Goal: Check status: Check status

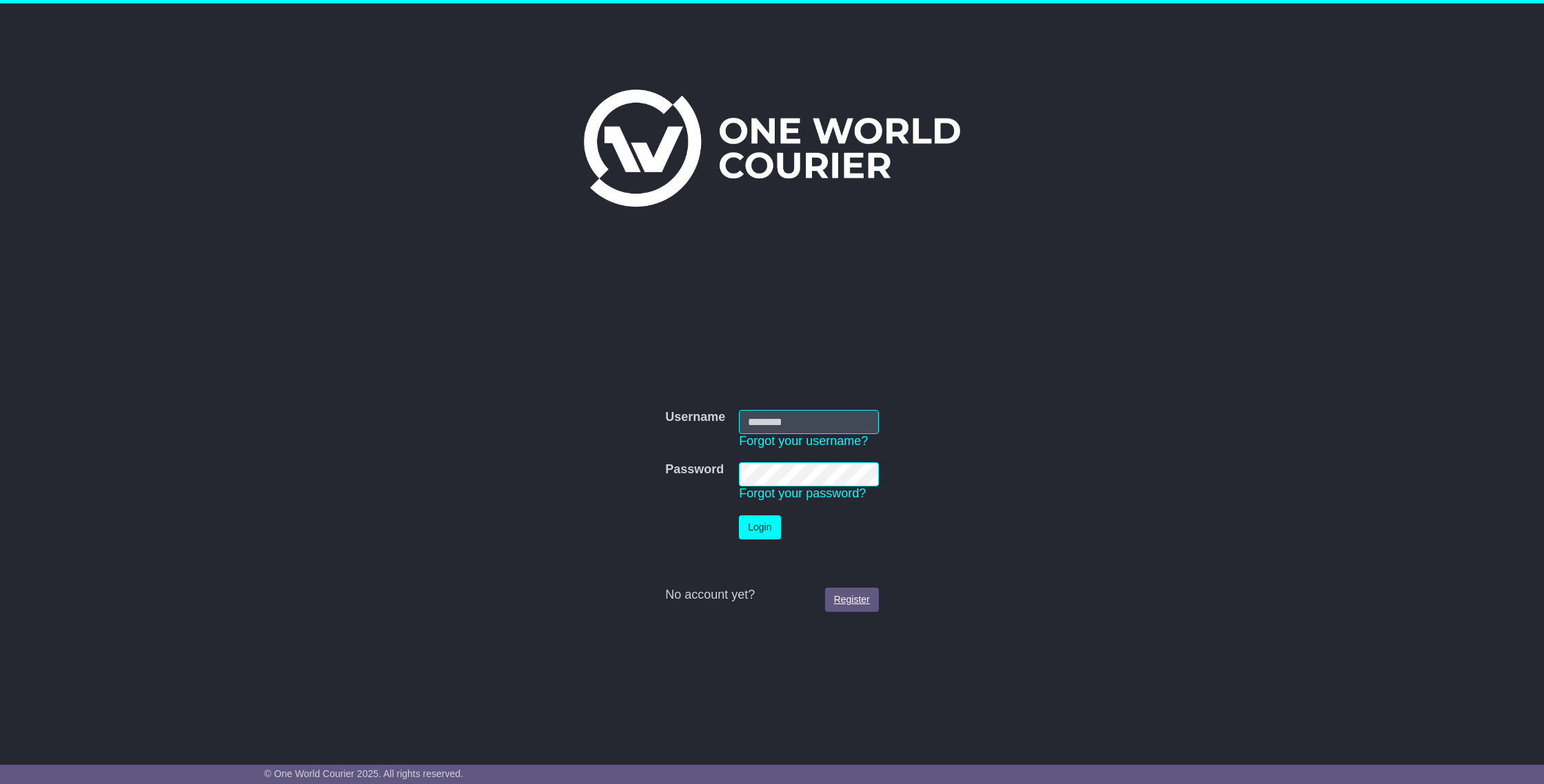
type input "**********"
click at [860, 598] on link "Register" at bounding box center [852, 599] width 54 height 24
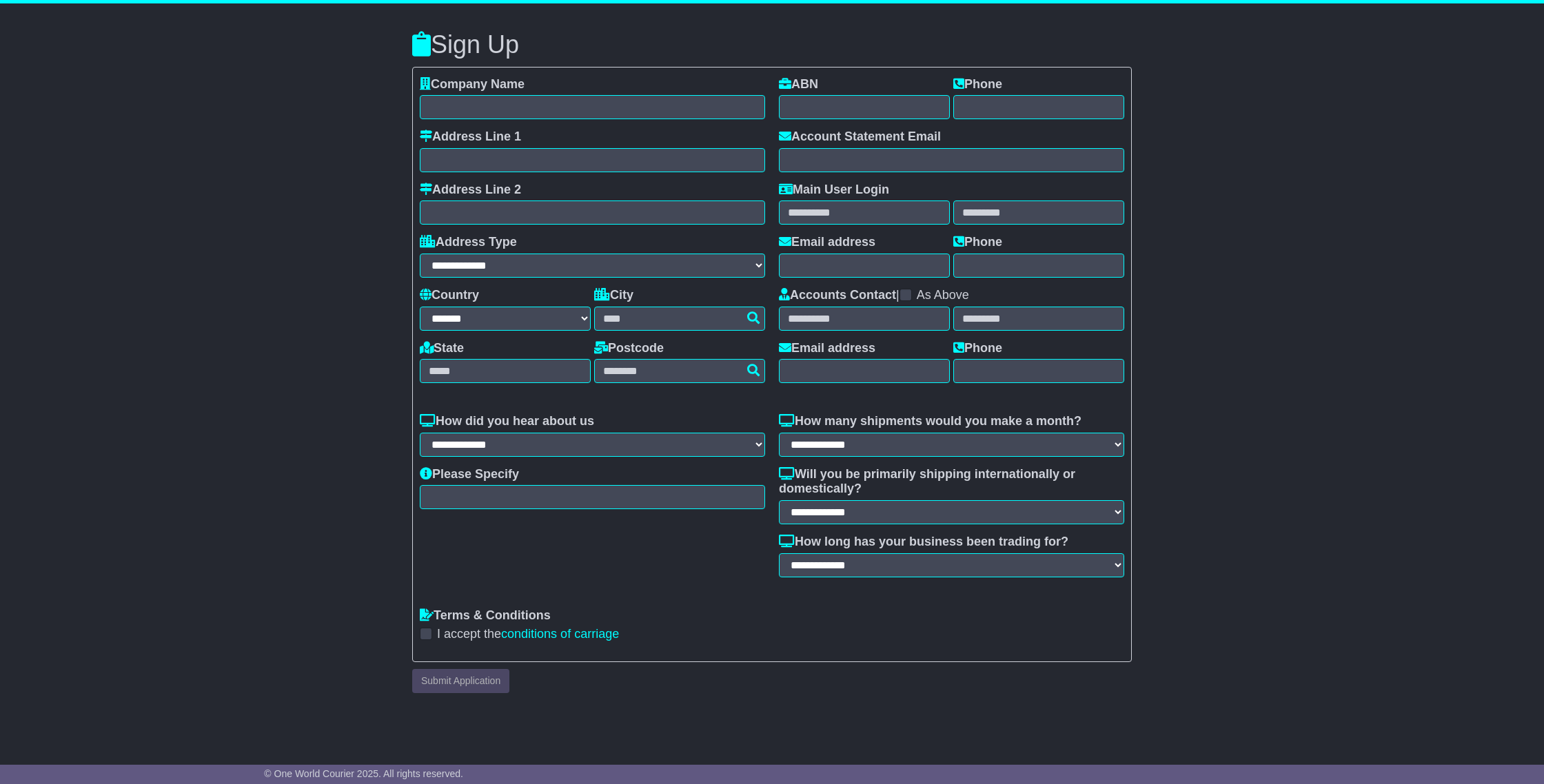
select select "**"
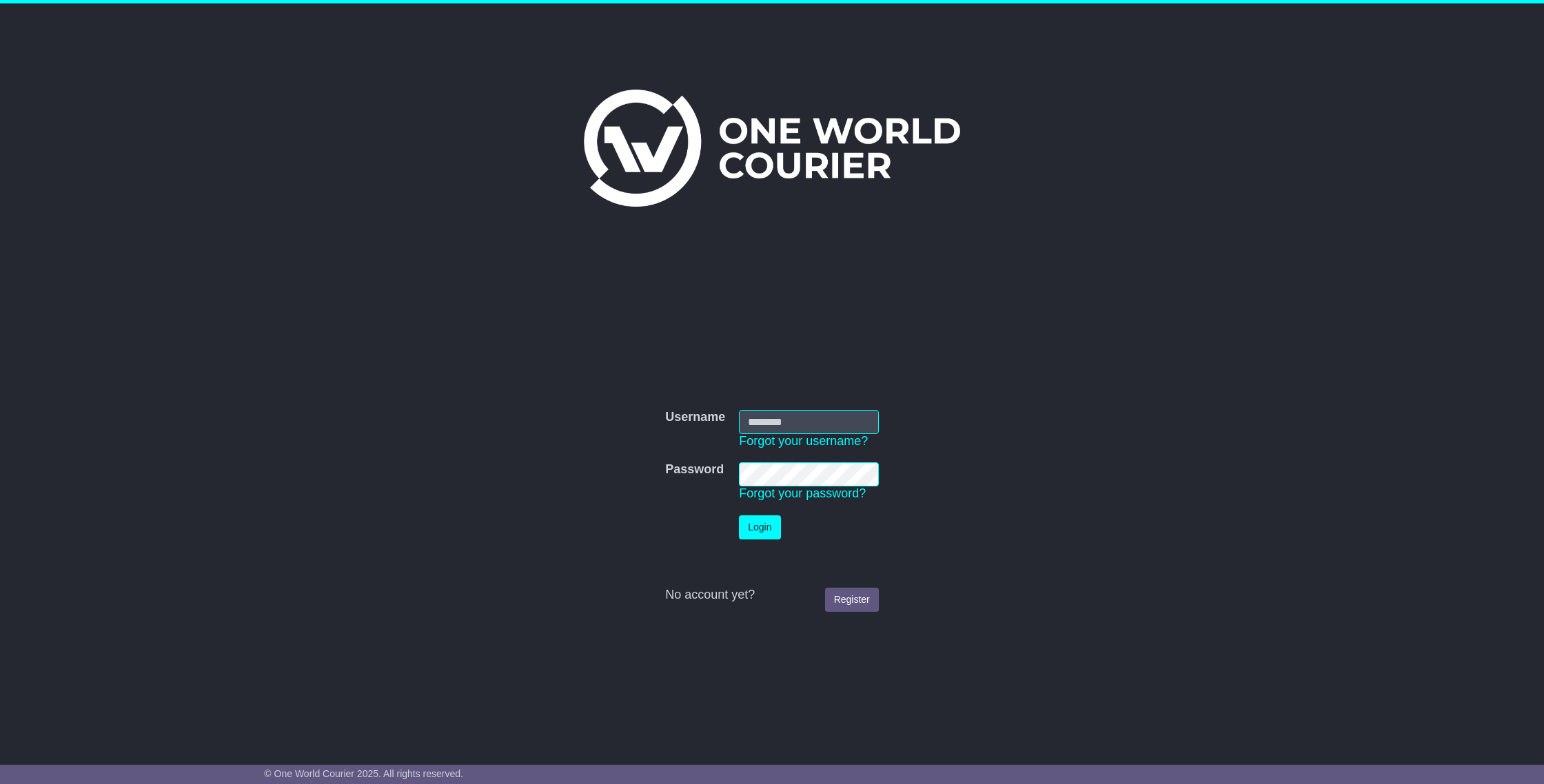
type input "**********"
click at [781, 520] on td "Login" at bounding box center [809, 527] width 154 height 38
click at [770, 525] on button "Login" at bounding box center [760, 527] width 41 height 24
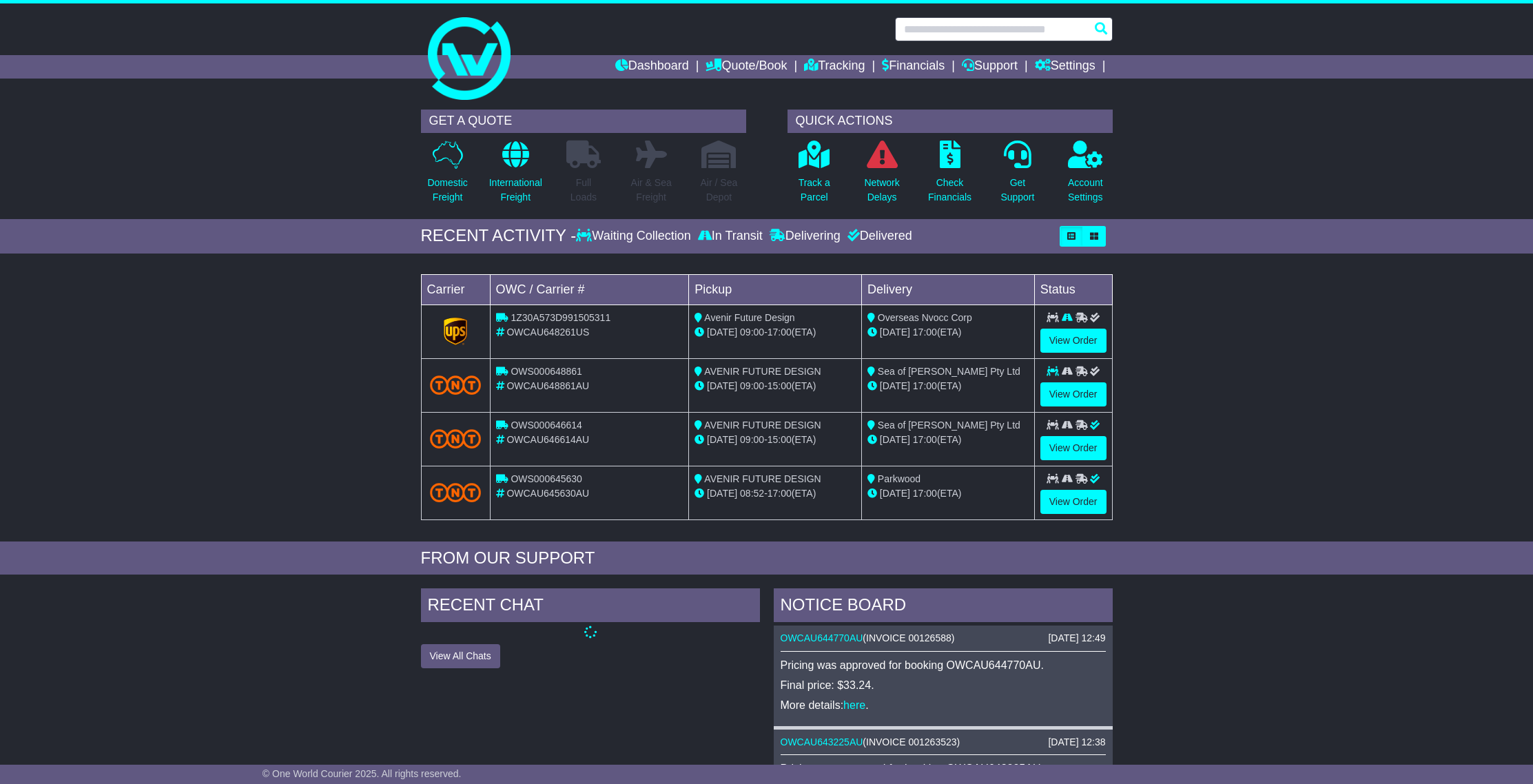
click at [933, 34] on input "text" at bounding box center [1004, 29] width 218 height 24
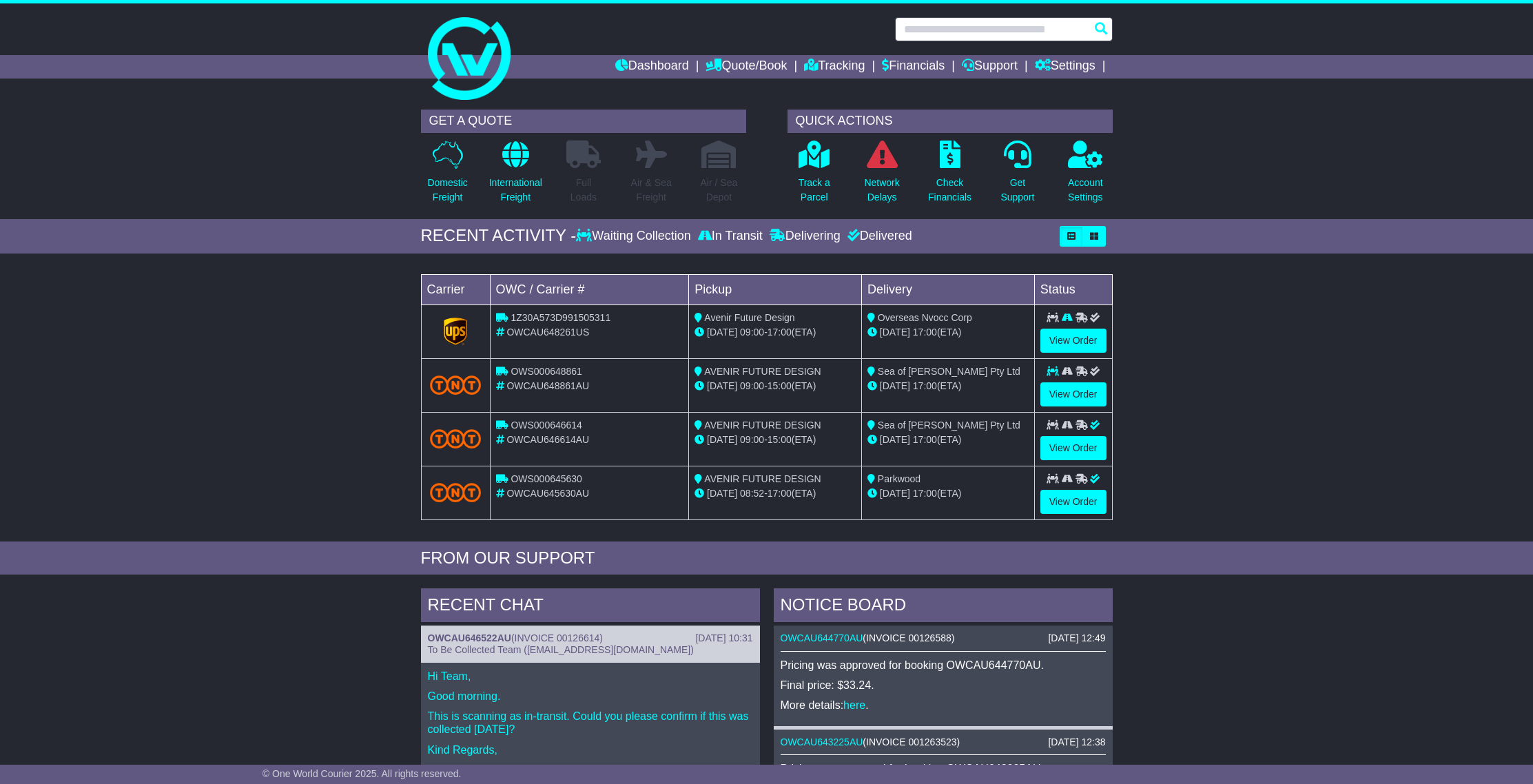
drag, startPoint x: 921, startPoint y: 35, endPoint x: 991, endPoint y: 2, distance: 77.4
click at [921, 35] on input "text" at bounding box center [1004, 29] width 218 height 24
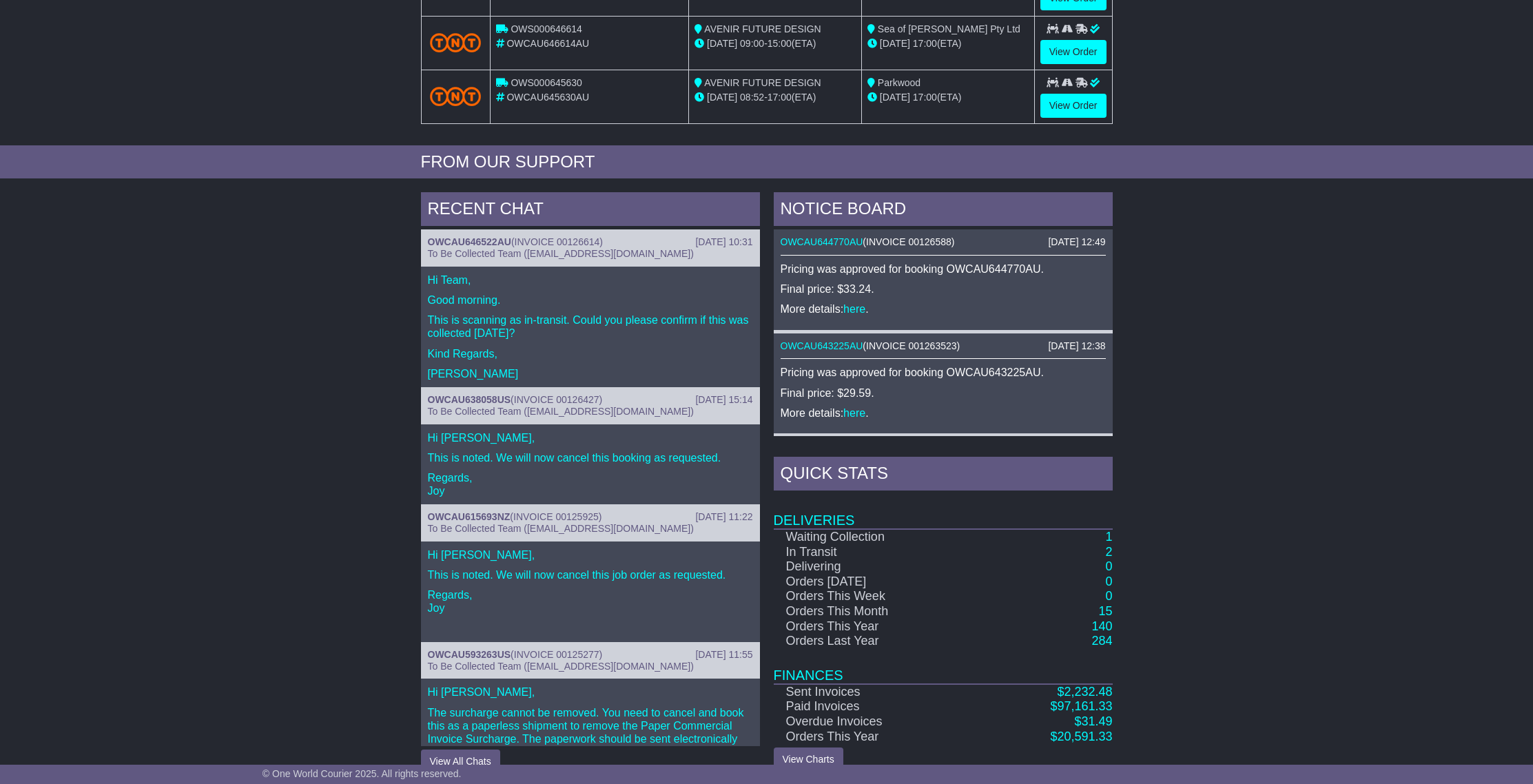
scroll to position [421, 0]
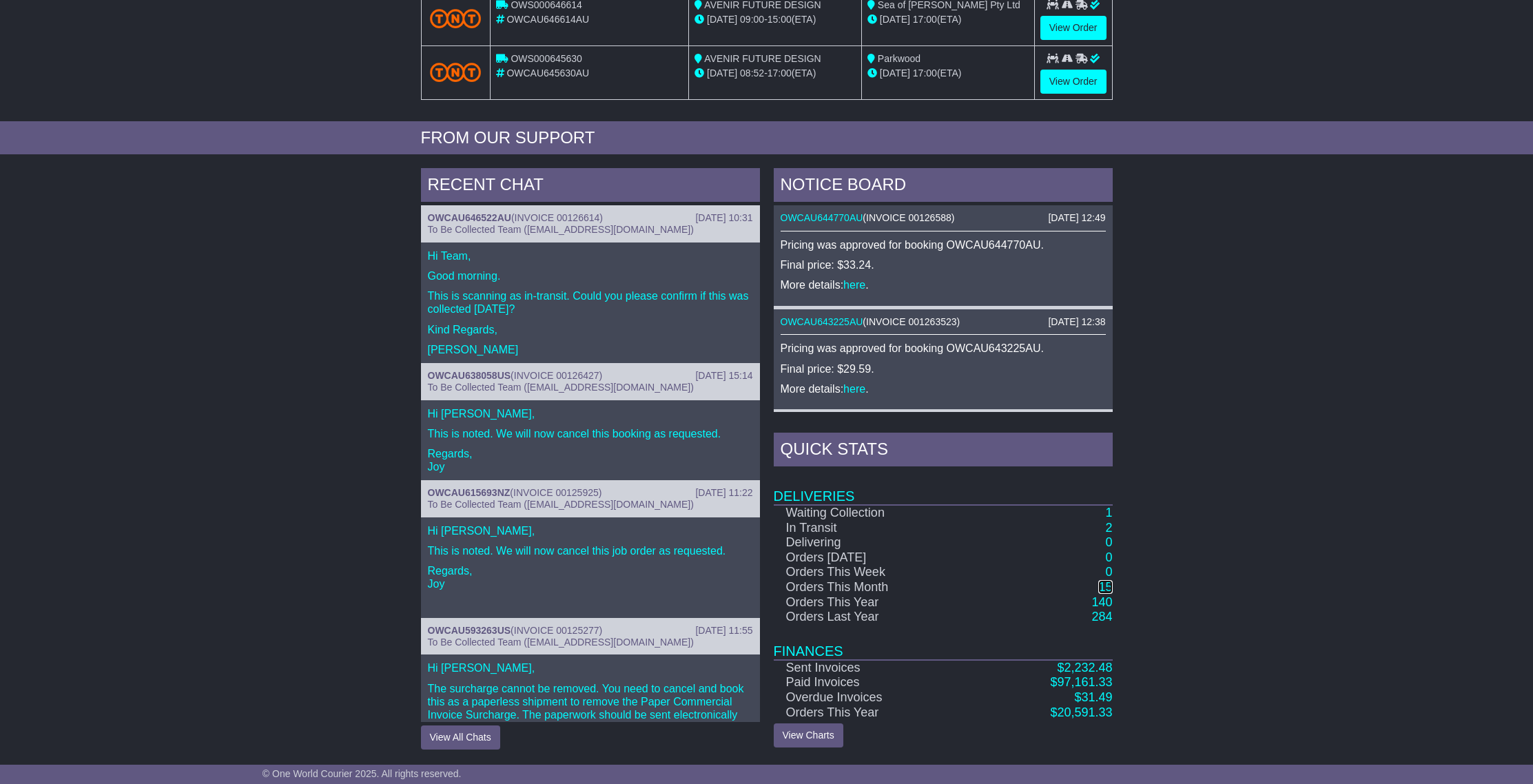
click at [1109, 590] on link "15" at bounding box center [1105, 587] width 14 height 14
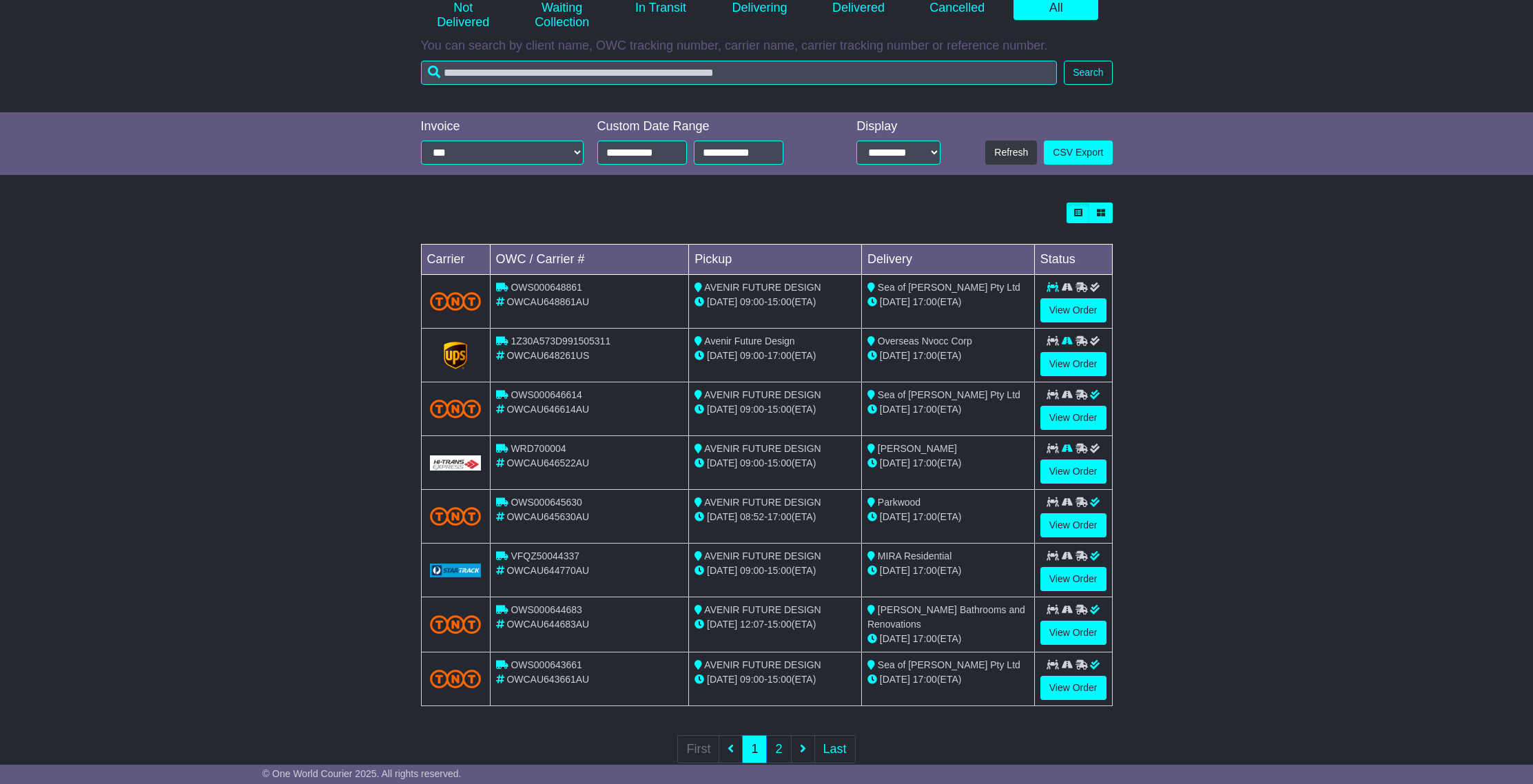
scroll to position [233, 0]
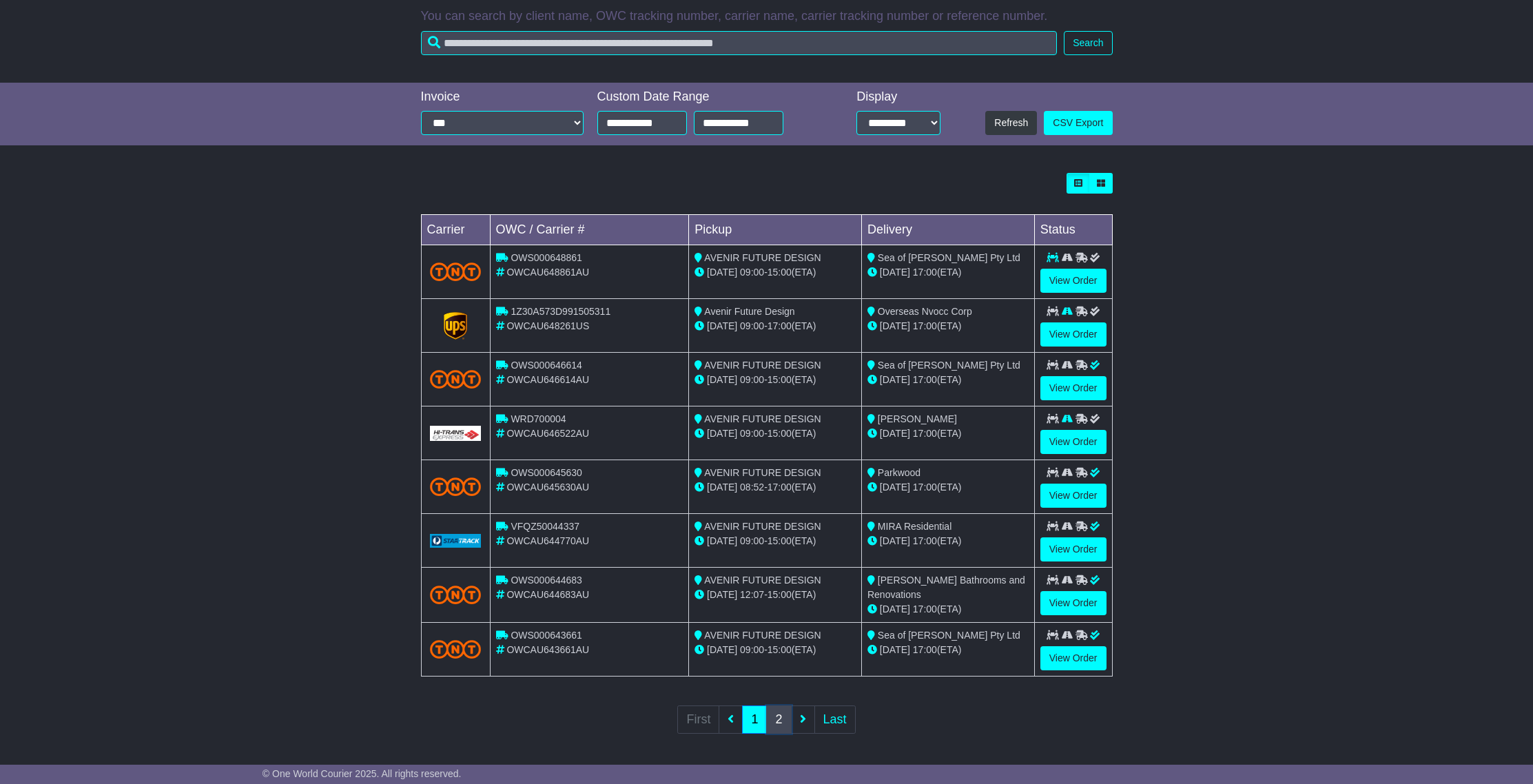
drag, startPoint x: 776, startPoint y: 715, endPoint x: 867, endPoint y: 620, distance: 131.6
click at [776, 715] on link "2" at bounding box center [779, 719] width 25 height 28
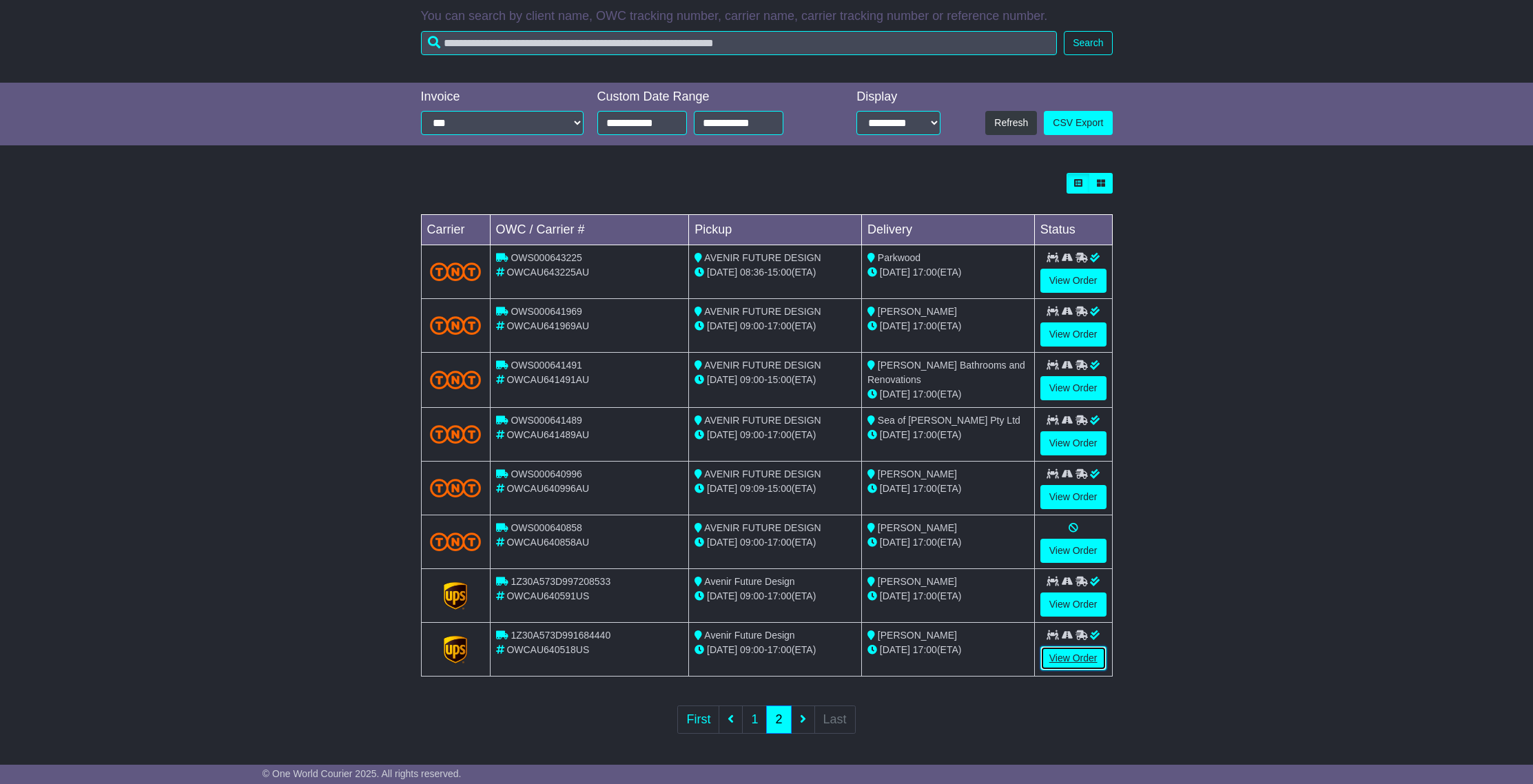
click at [1058, 662] on link "View Order" at bounding box center [1073, 657] width 66 height 24
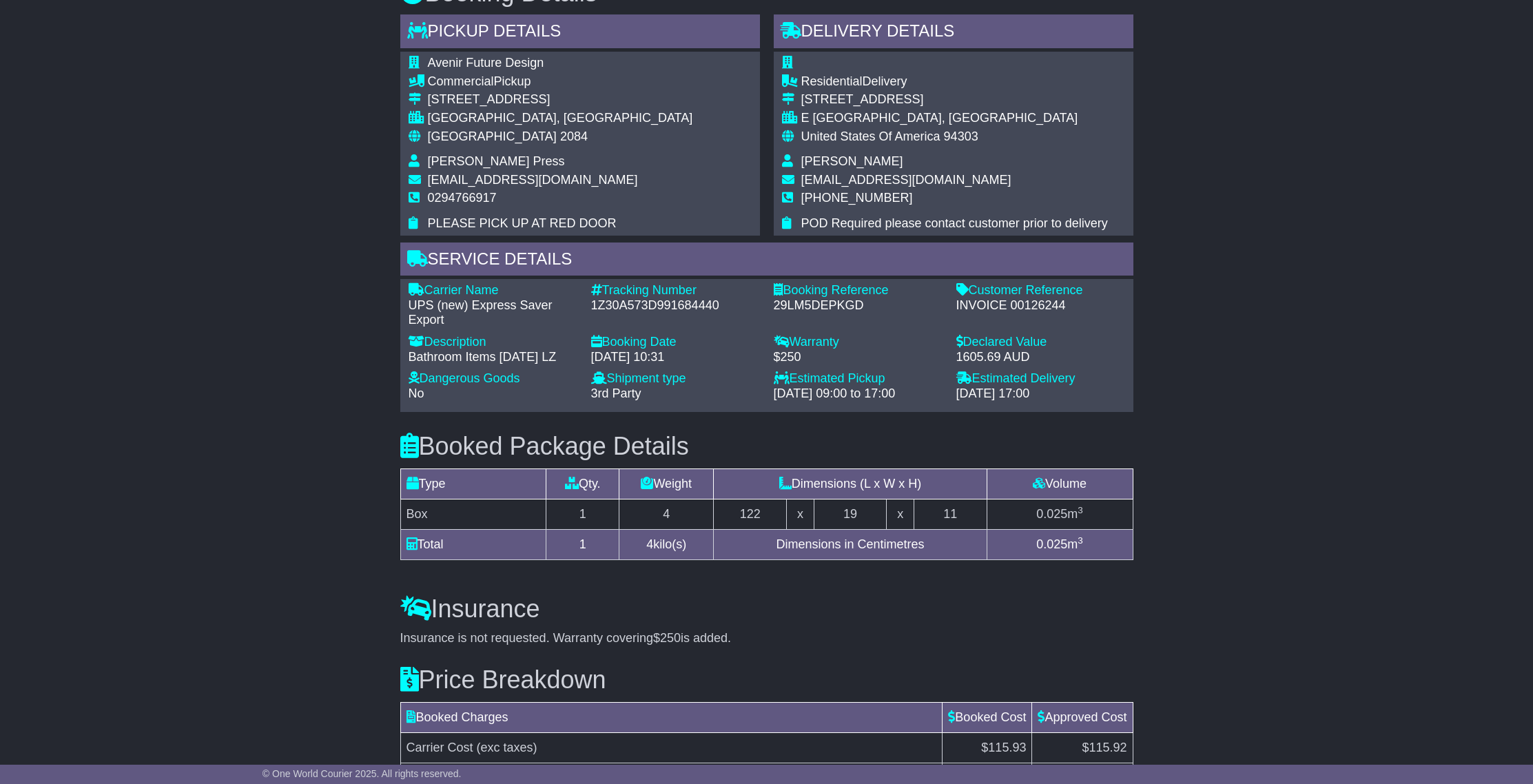
scroll to position [961, 0]
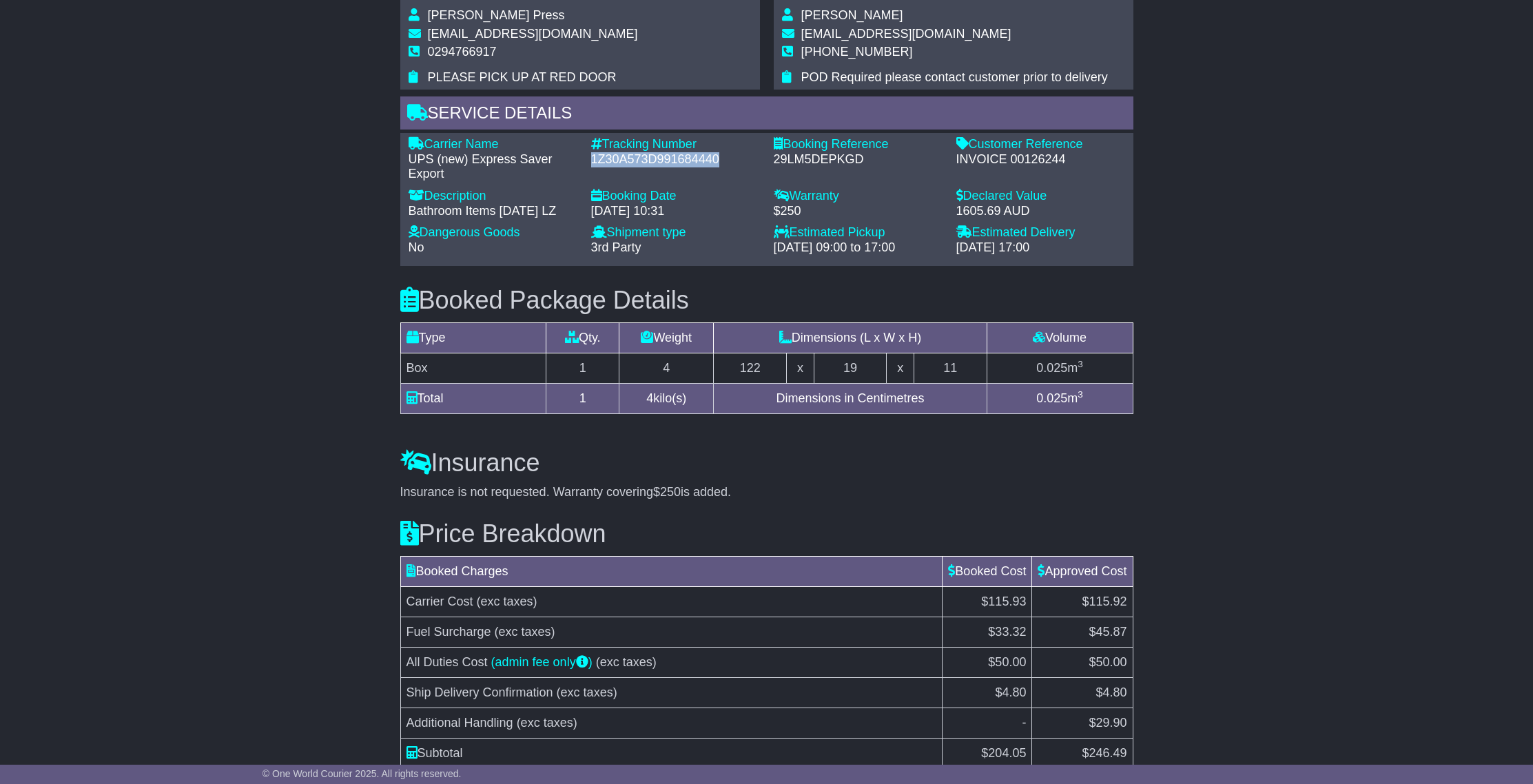
drag, startPoint x: 592, startPoint y: 156, endPoint x: 701, endPoint y: 156, distance: 109.0
click at [736, 161] on div "1Z30A573D991684440" at bounding box center [676, 160] width 169 height 15
copy div "1Z30A573D991684440"
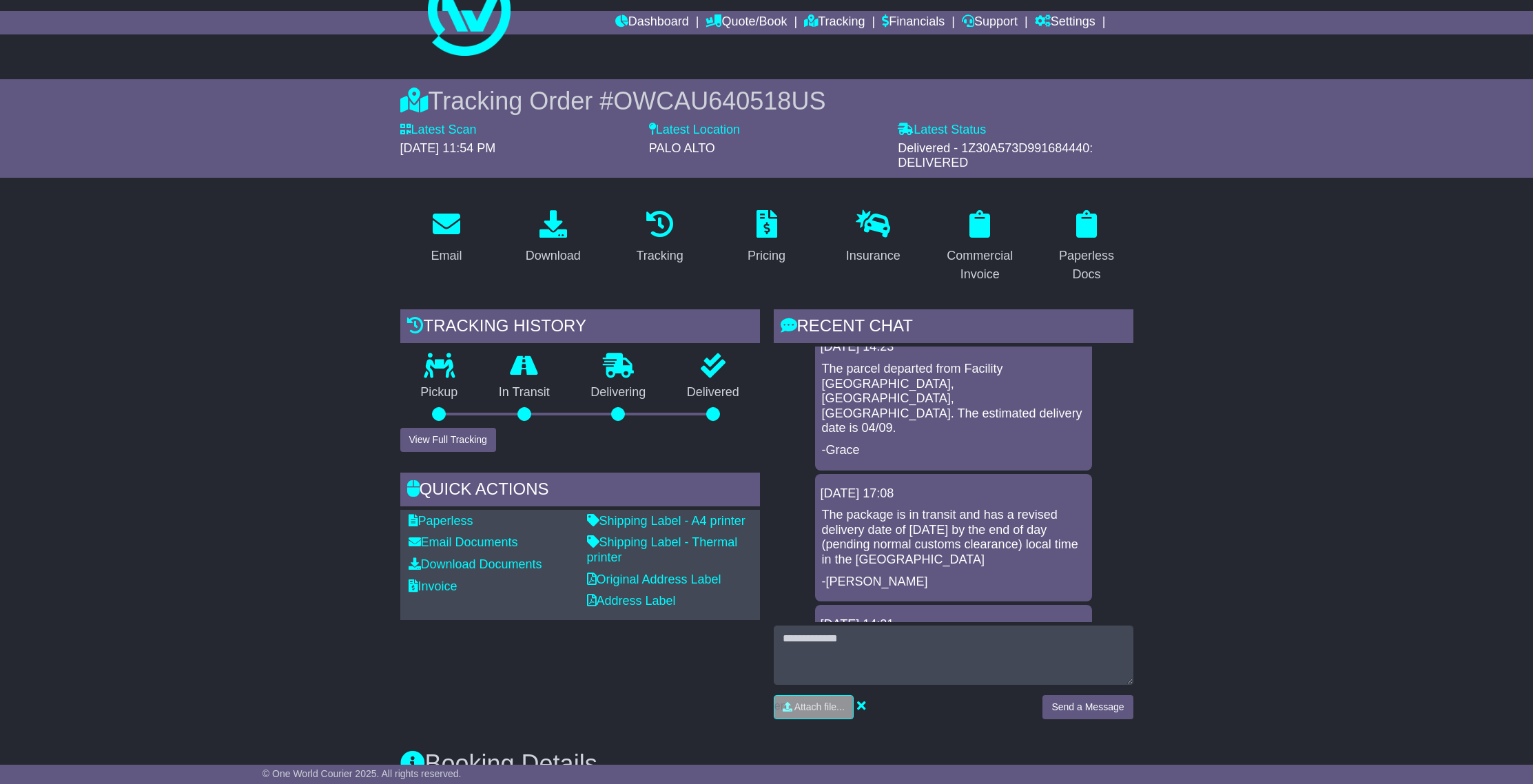
scroll to position [0, 0]
